Goal: Transaction & Acquisition: Purchase product/service

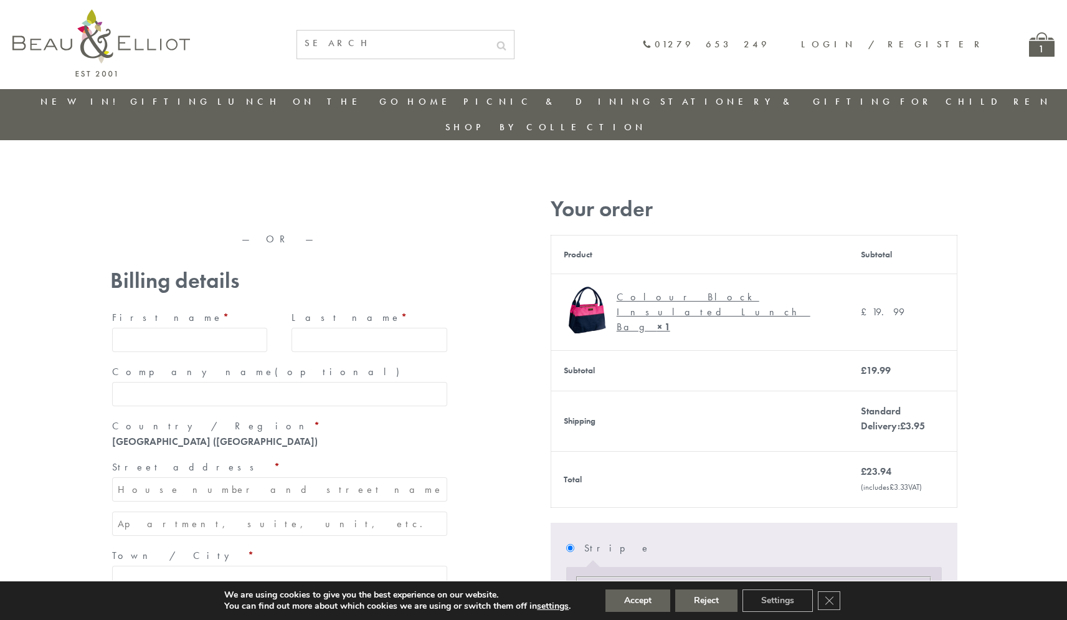
type input "maria33@yahoo.com"
type input "Maria"
type input "Williams"
type input "23, Scottsdale, Happytown"
type input "München"
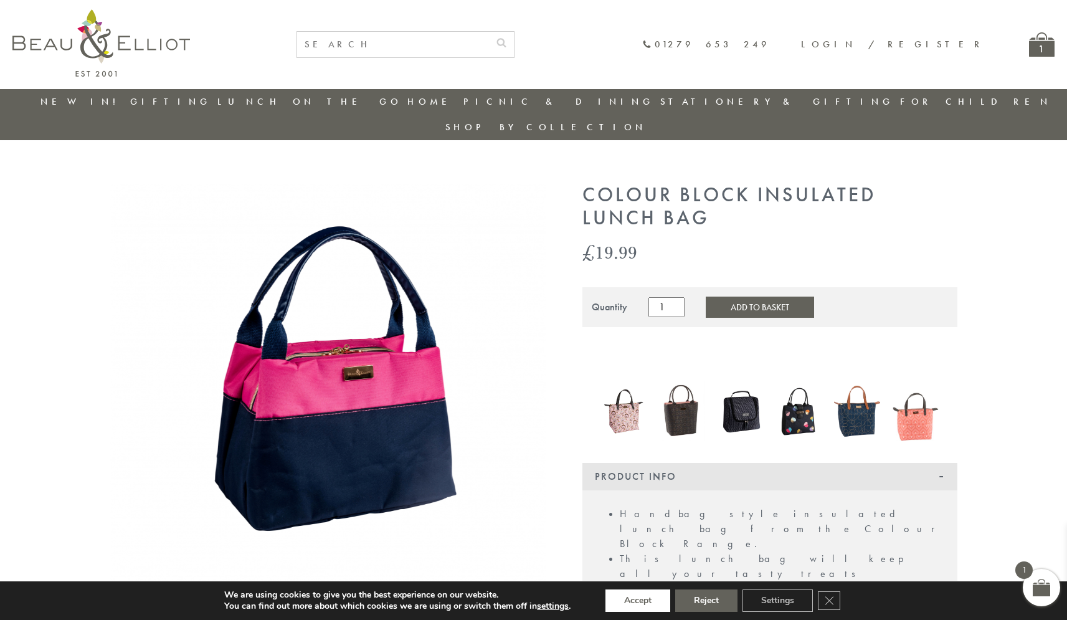
click at [638, 601] on button "Accept" at bounding box center [638, 600] width 65 height 22
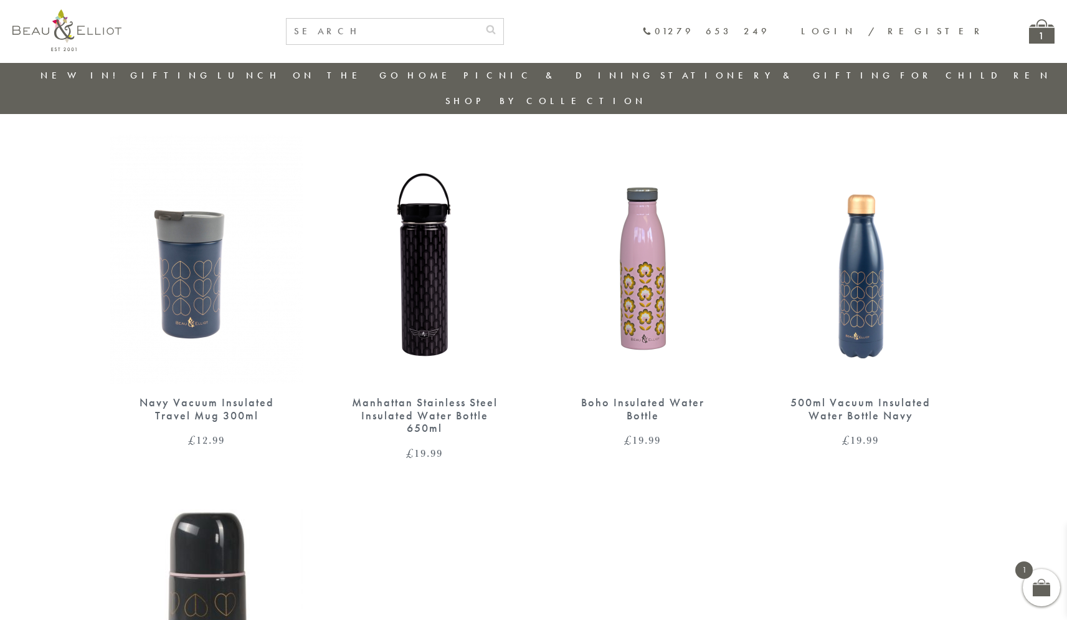
scroll to position [970, 0]
